Goal: Information Seeking & Learning: Learn about a topic

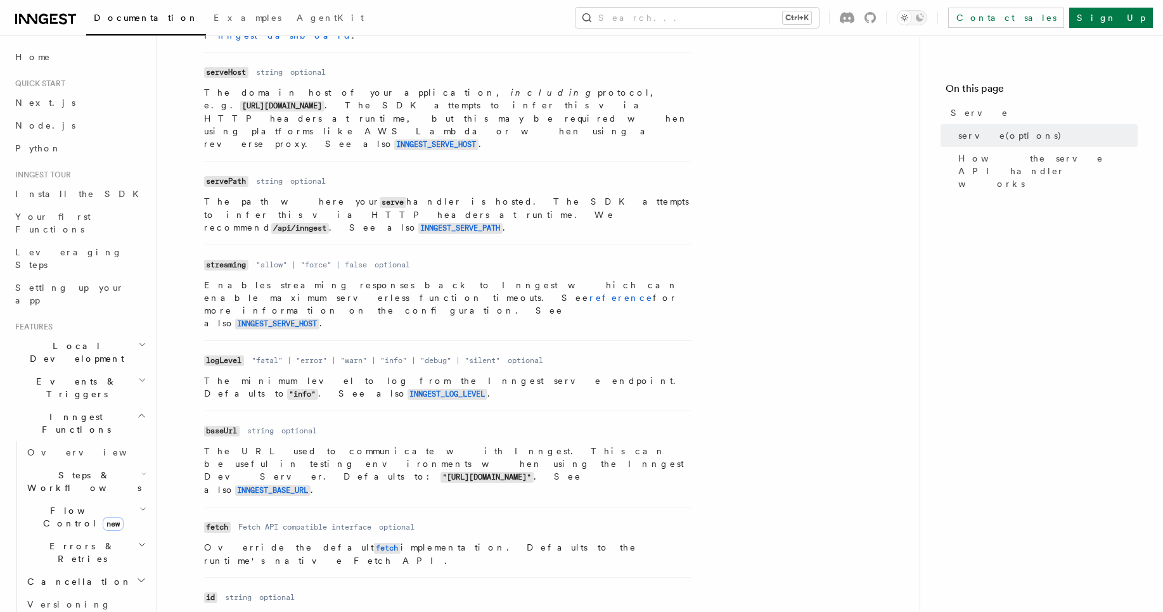
scroll to position [740, 0]
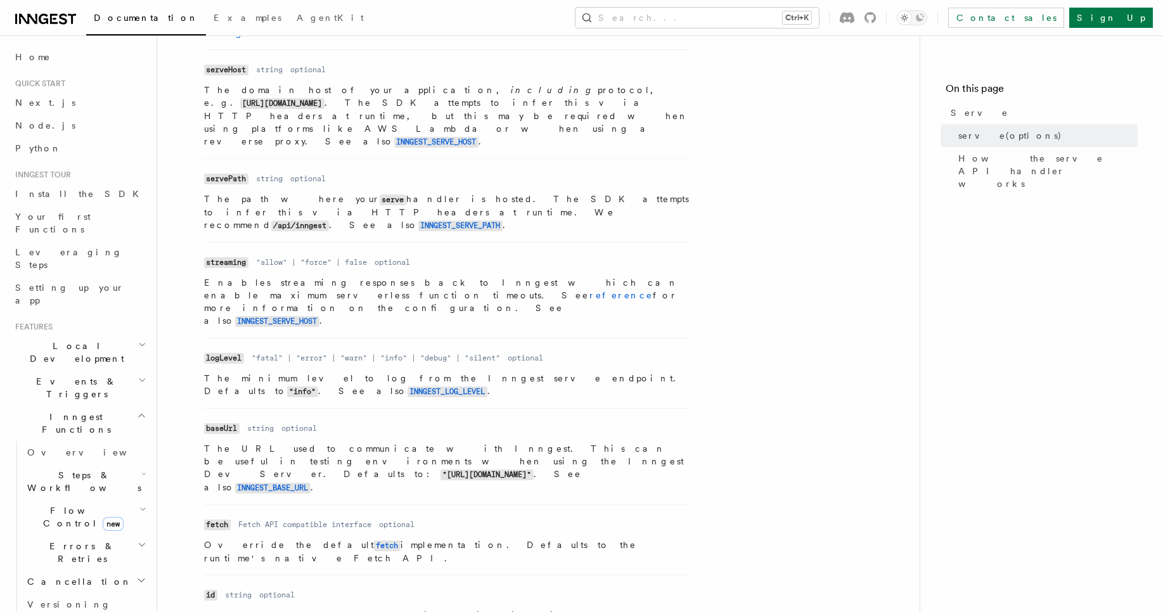
click at [58, 504] on span "Flow Control new" at bounding box center [80, 516] width 117 height 25
click at [68, 541] on span "Overview" at bounding box center [104, 546] width 131 height 10
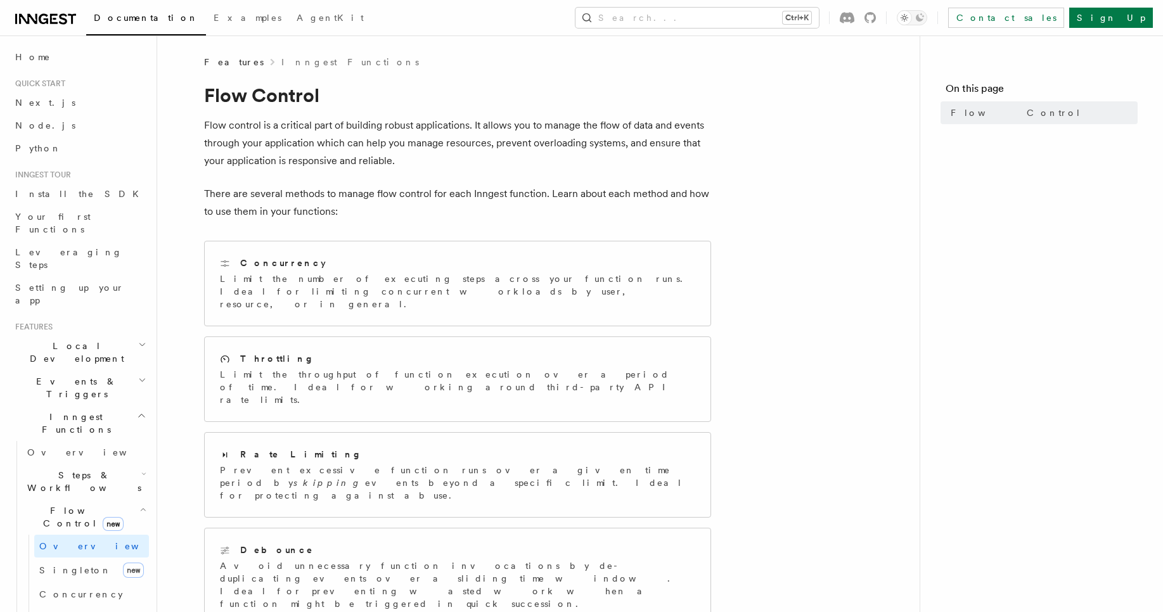
click at [174, 353] on div "Features Inngest Functions Flow Control Flow control is a critical part of buil…" at bounding box center [558, 481] width 803 height 963
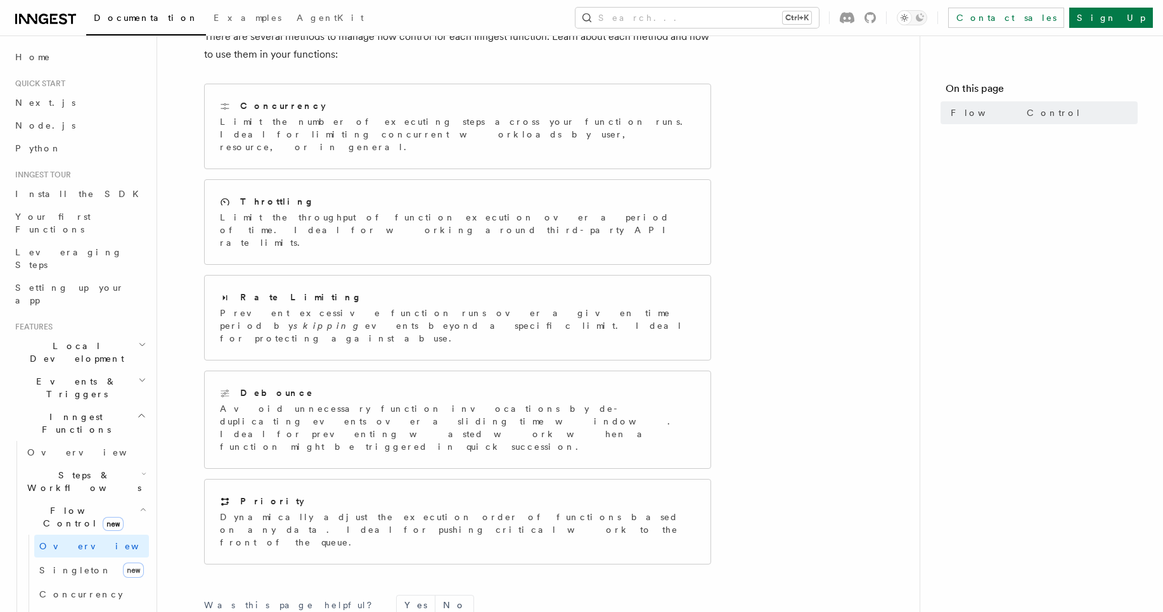
scroll to position [160, 0]
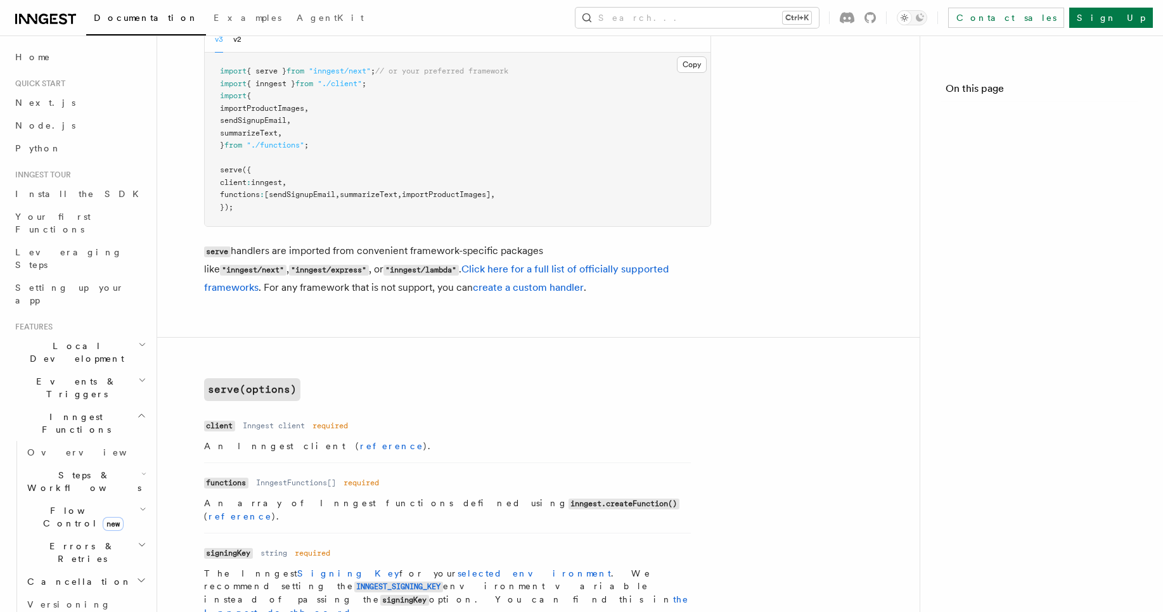
scroll to position [740, 0]
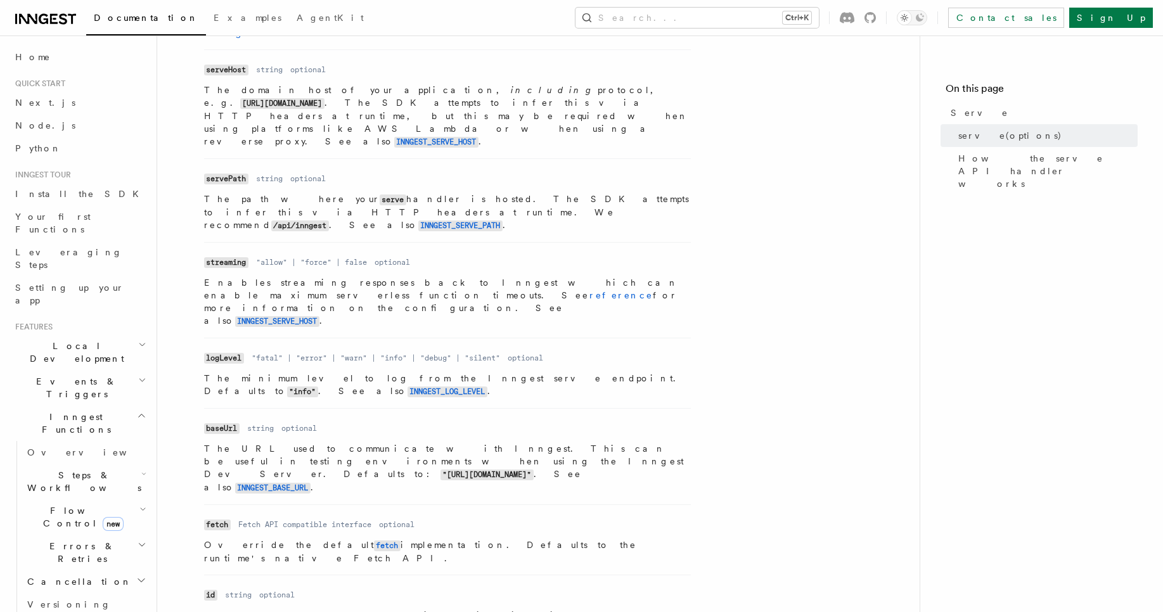
click at [196, 343] on article "References TypeScript SDK Serve Serve The serve() API handler is used to serve …" at bounding box center [538, 255] width 722 height 1878
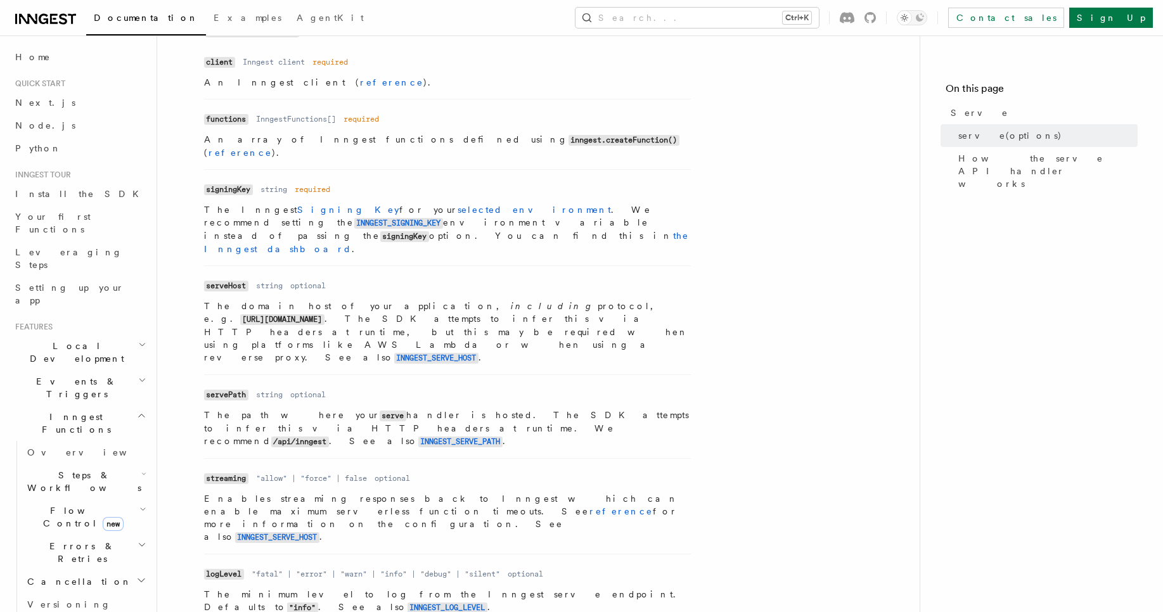
scroll to position [521, 0]
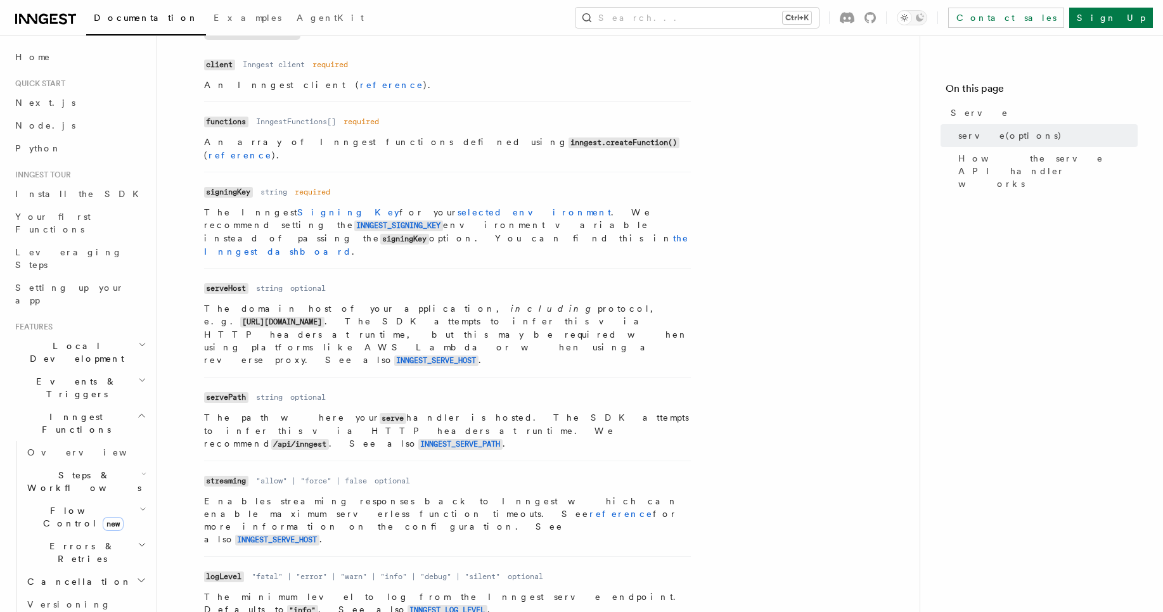
click at [192, 392] on article "References TypeScript SDK Serve Serve The serve() API handler is used to serve …" at bounding box center [538, 474] width 722 height 1878
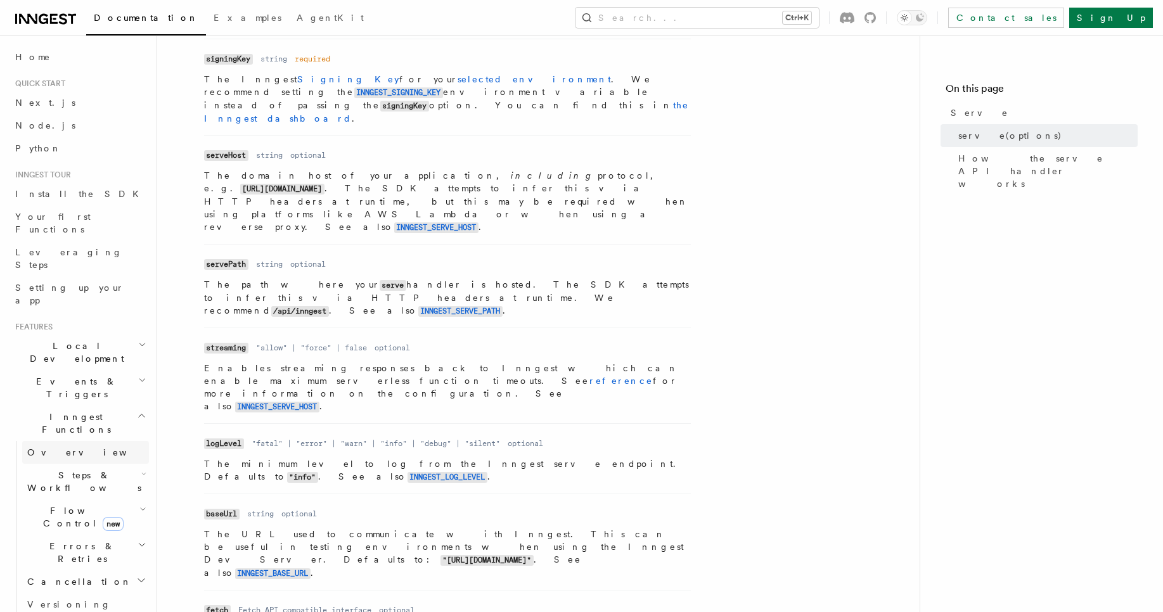
click at [68, 441] on link "Overview" at bounding box center [85, 452] width 127 height 23
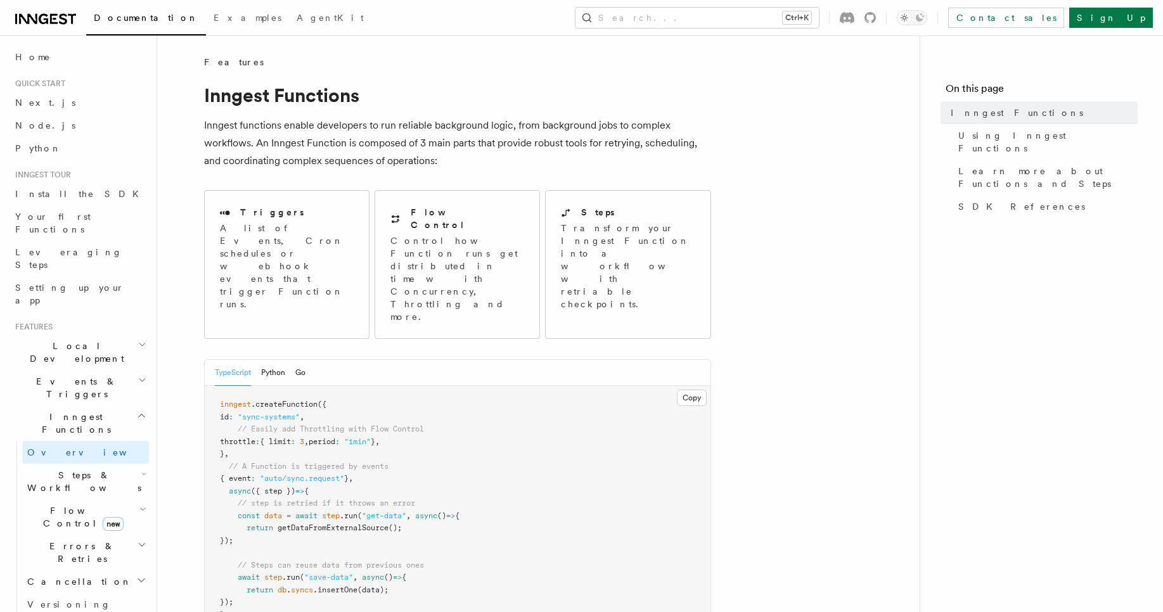
click at [83, 469] on span "Steps & Workflows" at bounding box center [81, 481] width 119 height 25
click at [89, 499] on link "Overview" at bounding box center [91, 510] width 115 height 23
